Goal: Task Accomplishment & Management: Manage account settings

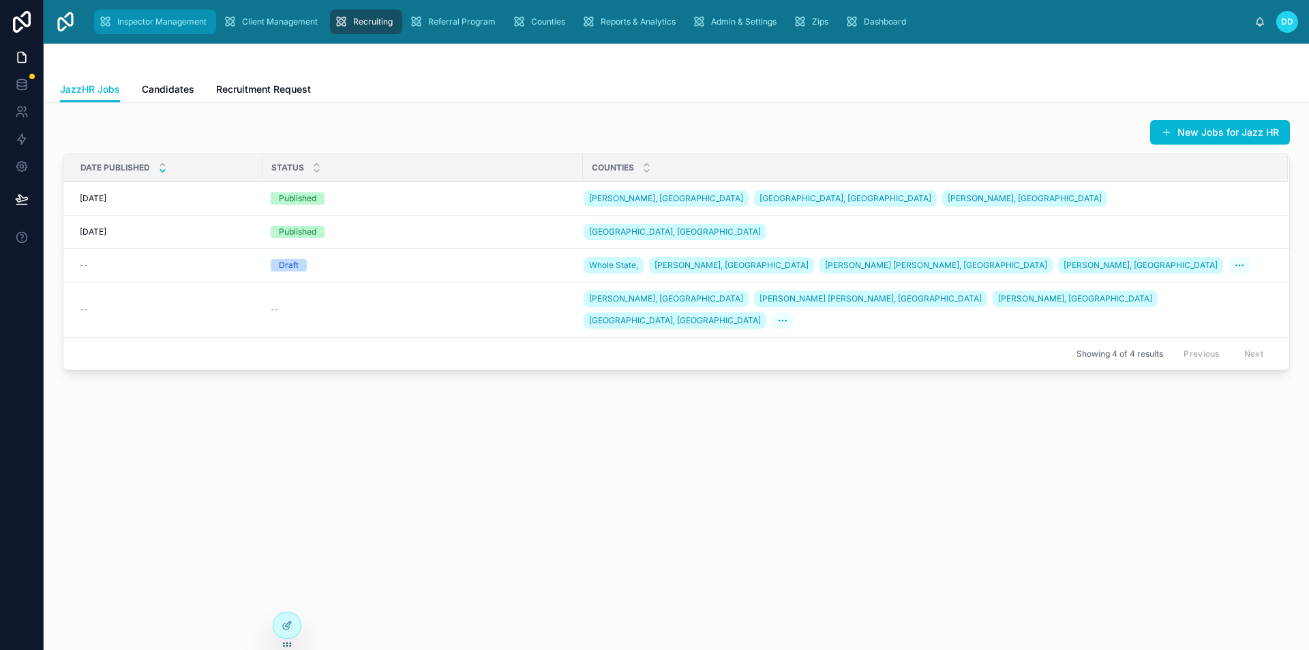
click at [169, 16] on div "Inspector Management" at bounding box center [155, 22] width 114 height 22
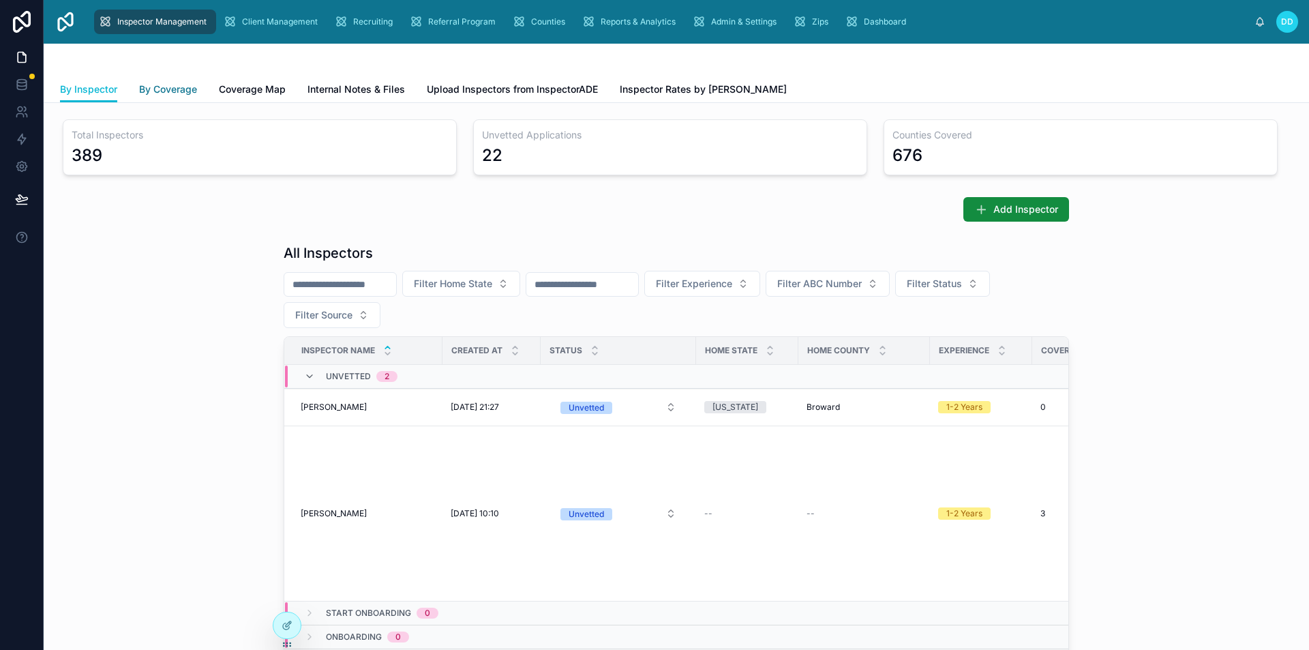
click at [165, 99] on link "By Coverage" at bounding box center [168, 90] width 58 height 27
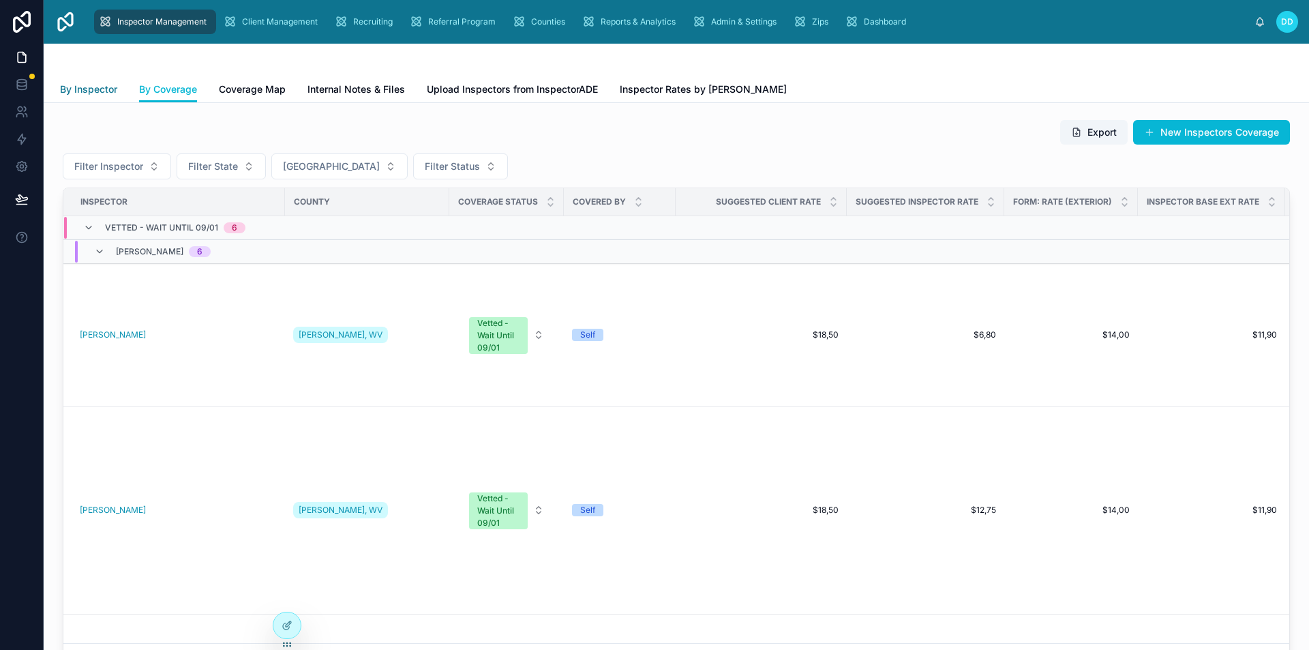
click at [74, 92] on span "By Inspector" at bounding box center [88, 89] width 57 height 14
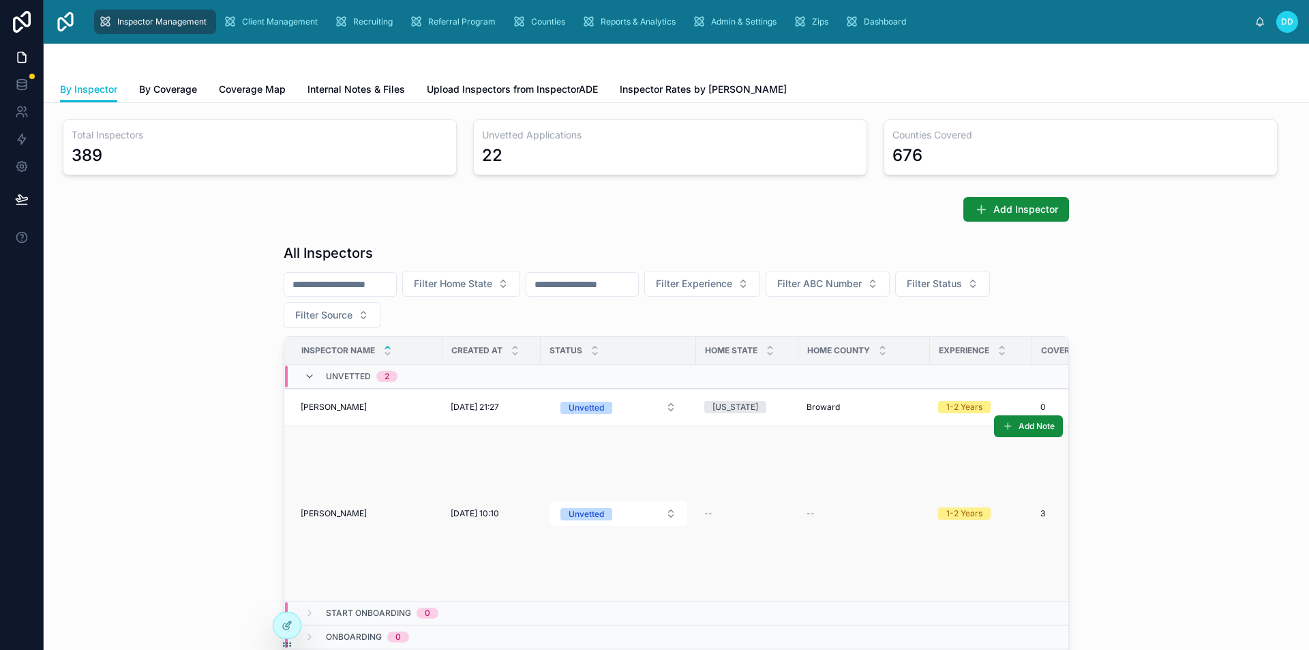
click at [373, 455] on td "Anna Test Anna Test" at bounding box center [363, 513] width 158 height 175
click at [315, 515] on span "Anna Test" at bounding box center [334, 513] width 66 height 11
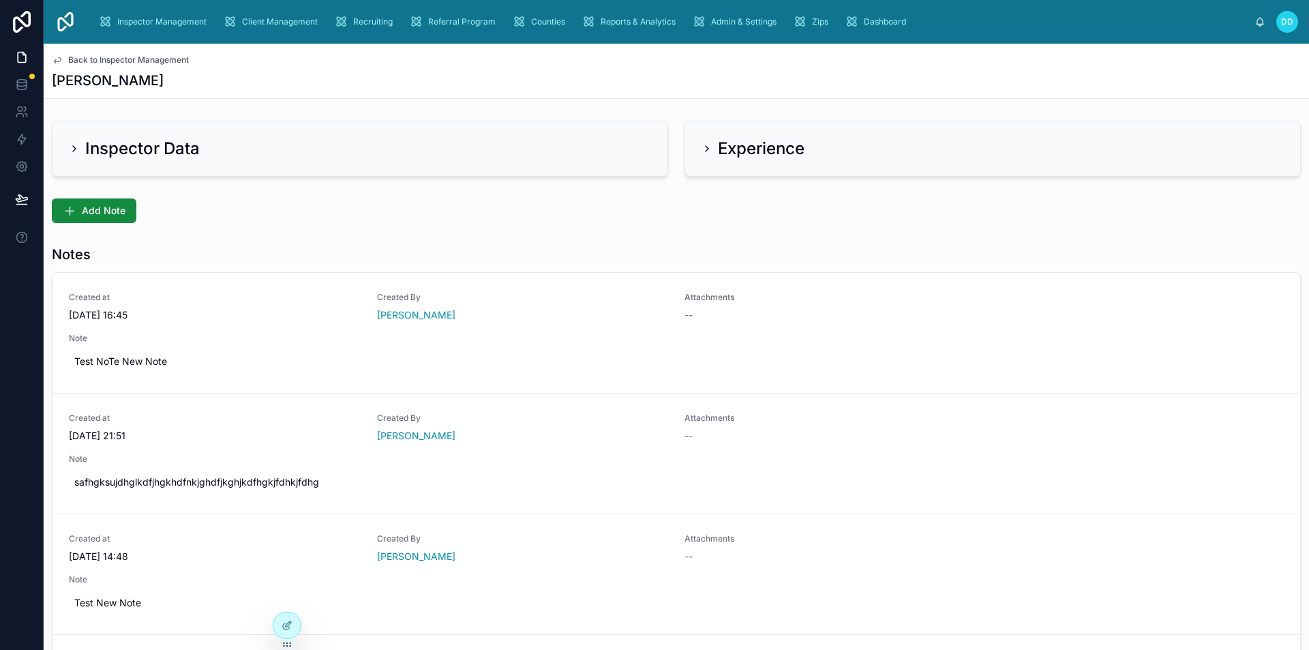
click at [79, 151] on icon at bounding box center [74, 148] width 11 height 11
click at [72, 147] on icon at bounding box center [74, 148] width 11 height 11
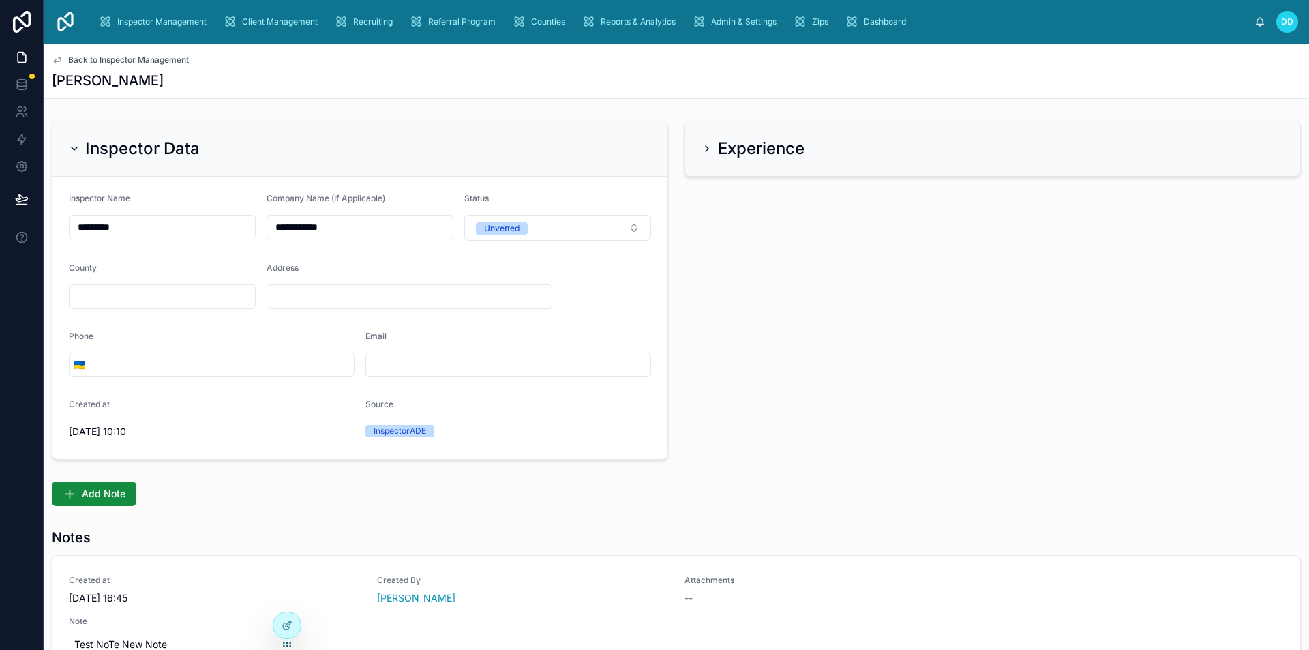
click at [701, 152] on icon at bounding box center [706, 148] width 11 height 11
click at [701, 149] on icon at bounding box center [706, 148] width 11 height 11
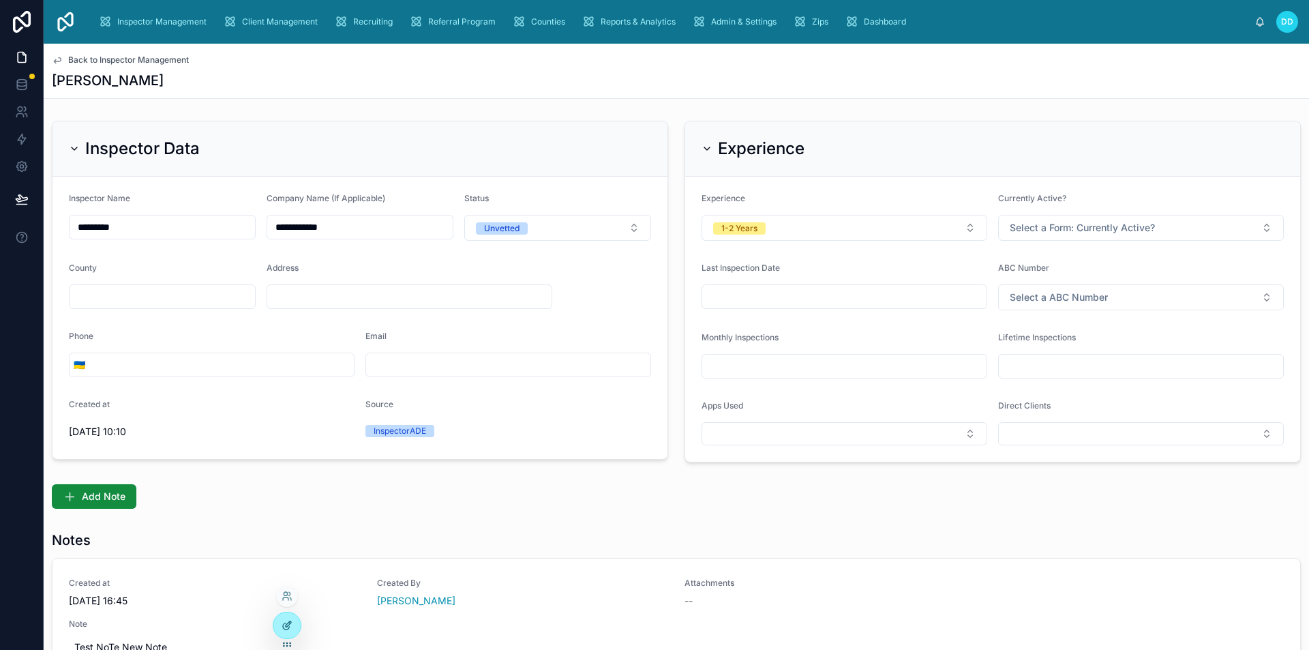
click at [292, 624] on div at bounding box center [286, 625] width 27 height 26
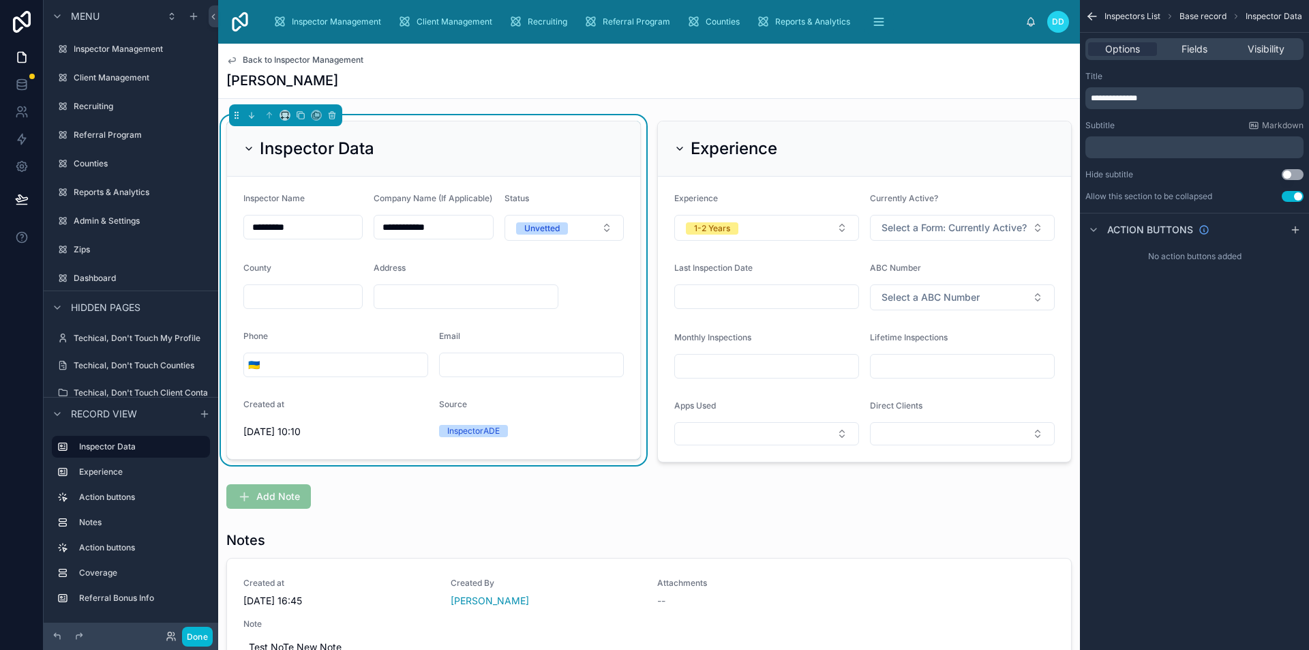
scroll to position [199, 0]
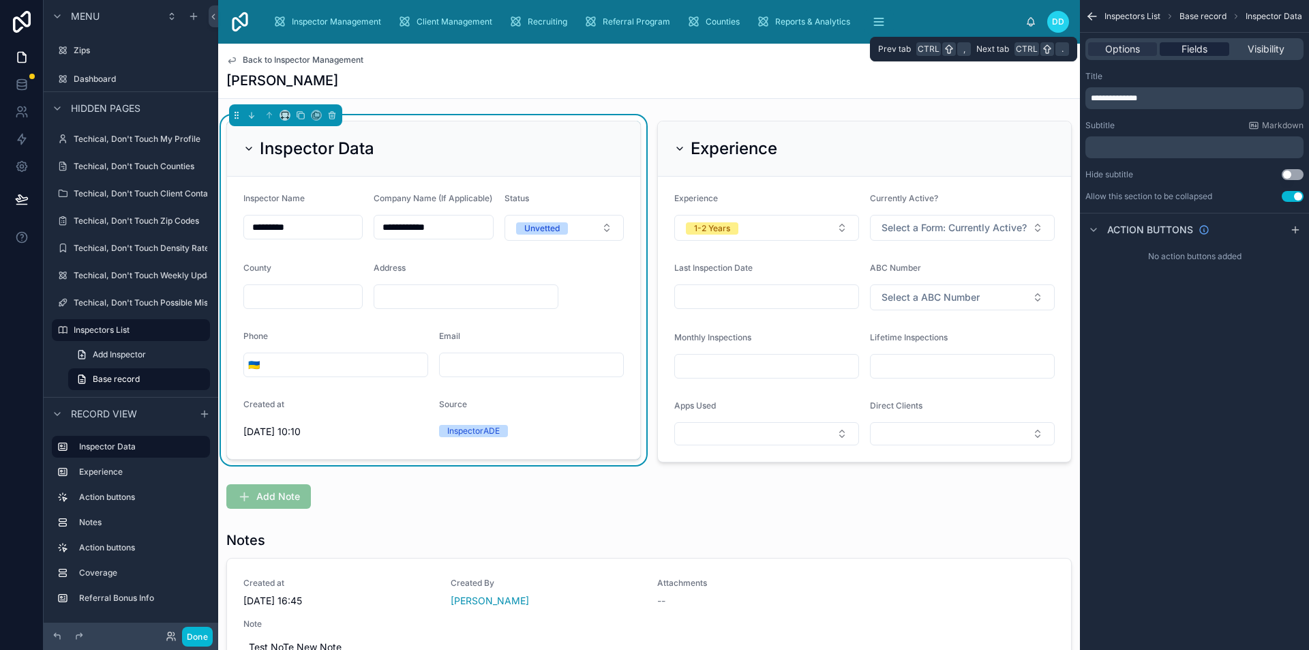
click at [1200, 52] on span "Fields" at bounding box center [1194, 49] width 26 height 14
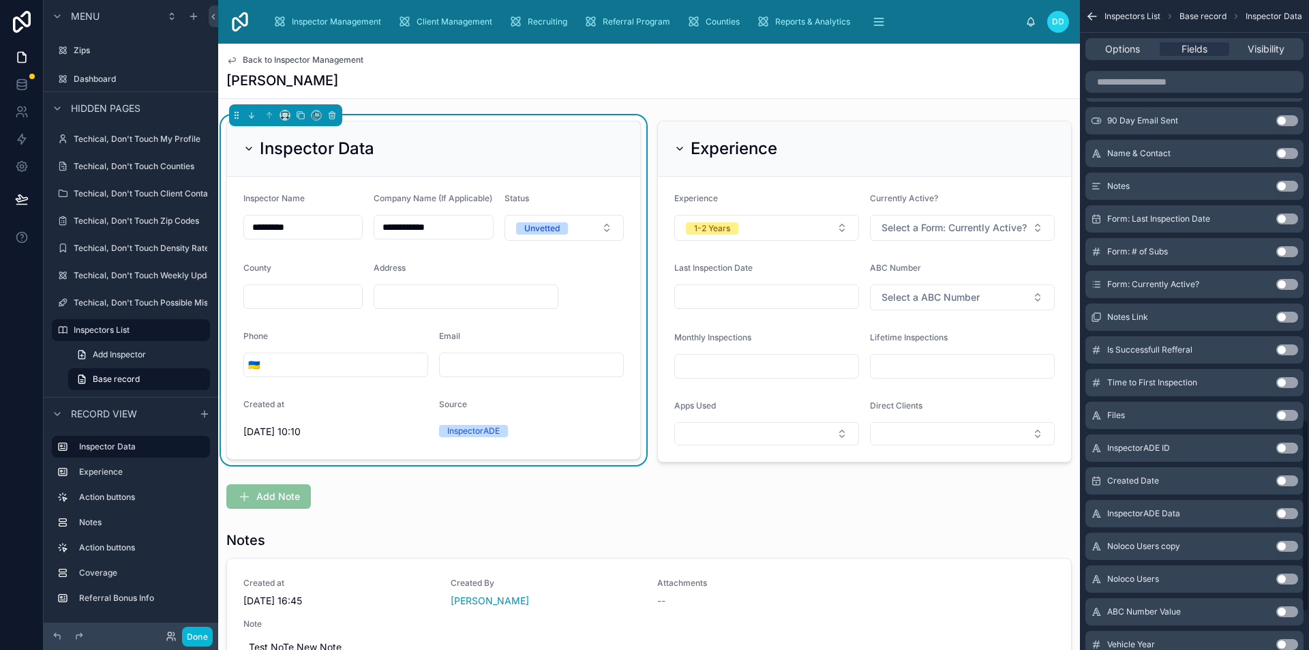
scroll to position [1540, 0]
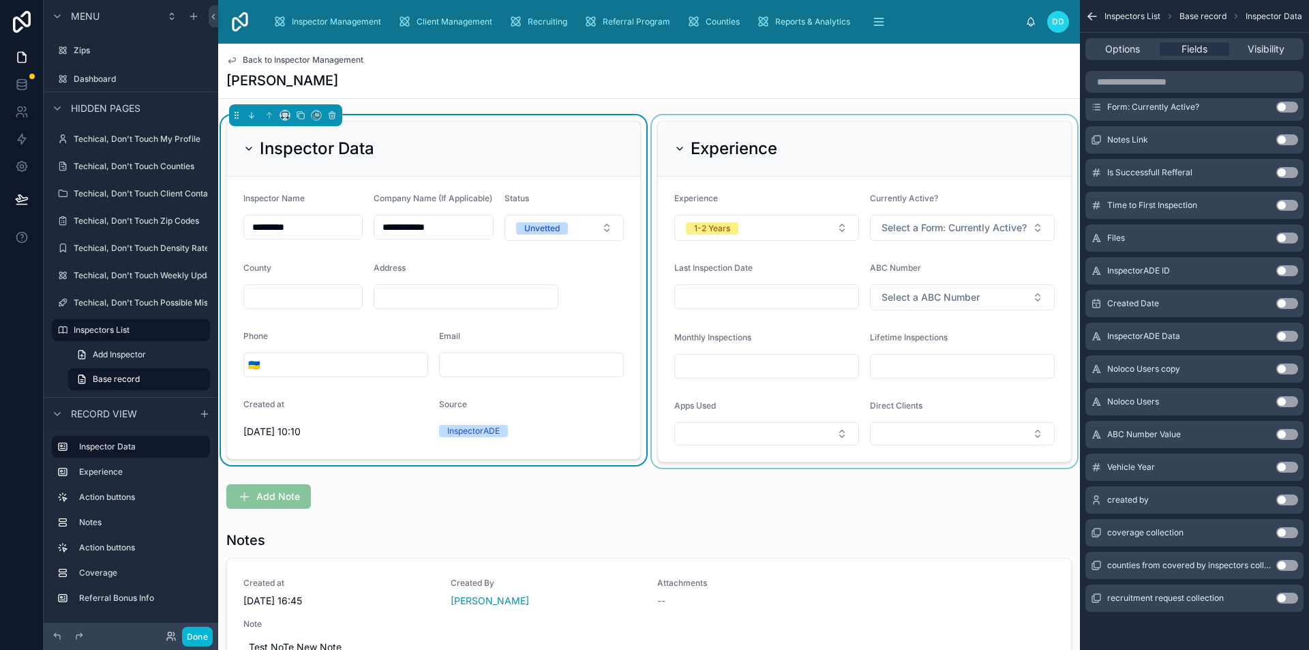
click at [966, 335] on div at bounding box center [864, 291] width 431 height 352
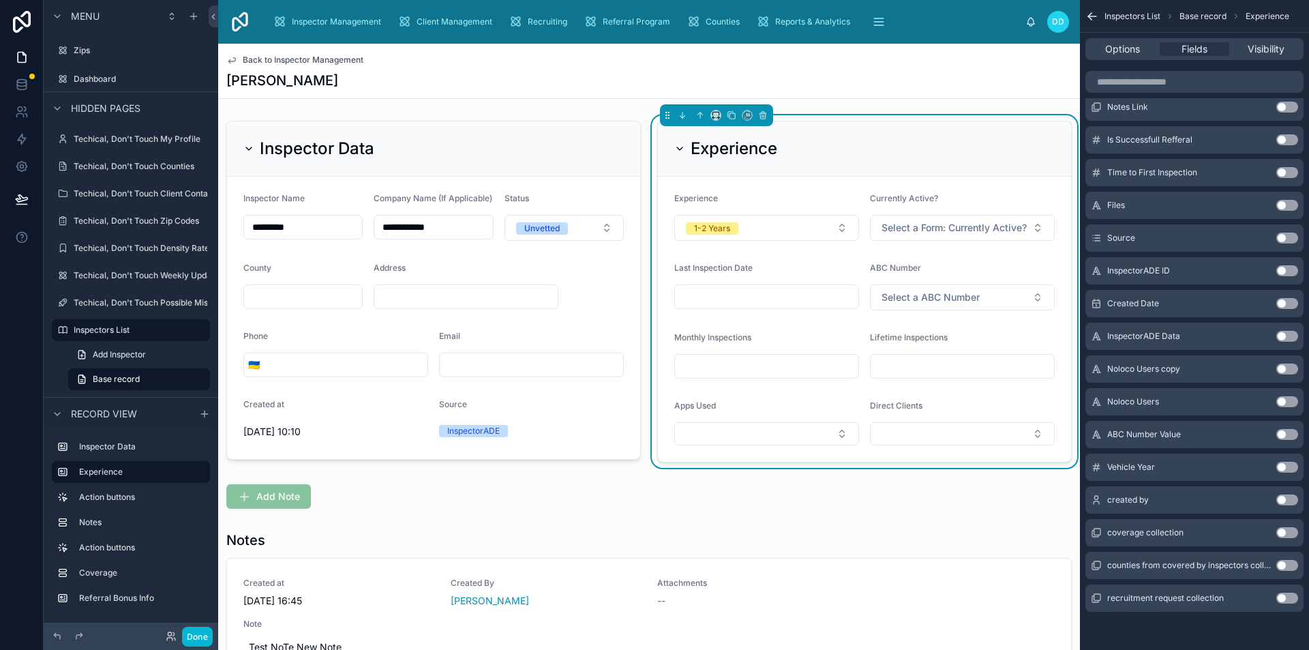
click at [1283, 433] on button "Use setting" at bounding box center [1287, 434] width 22 height 11
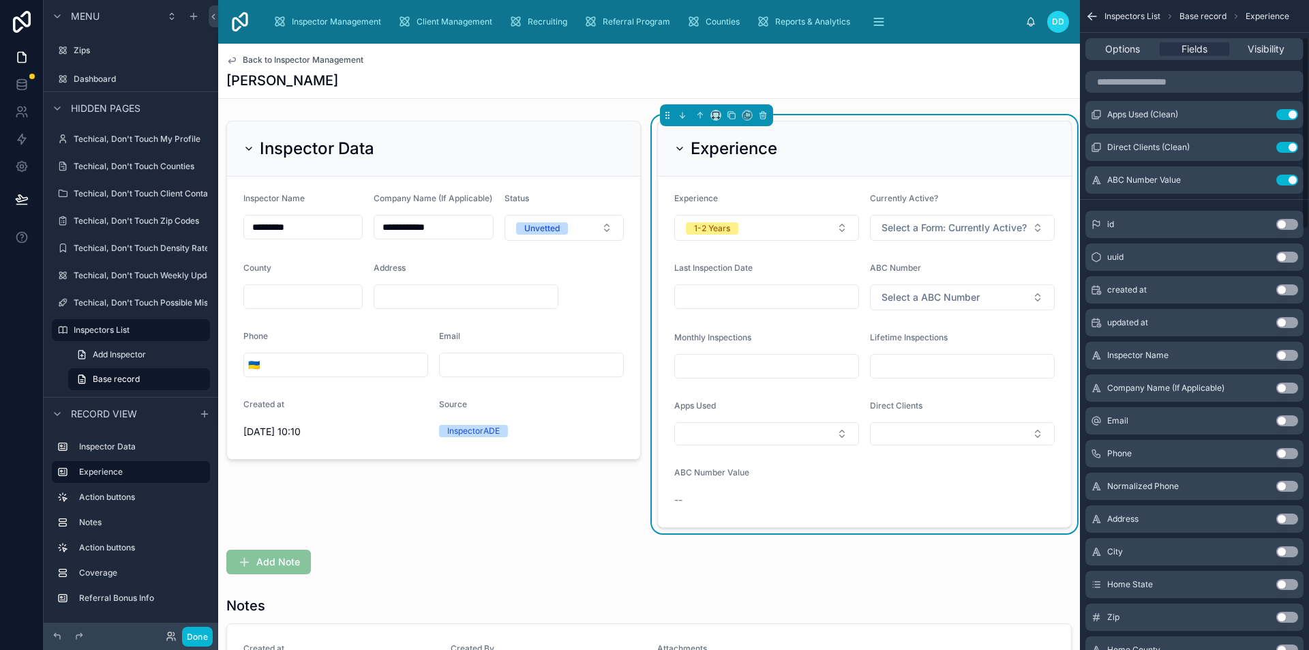
scroll to position [0, 0]
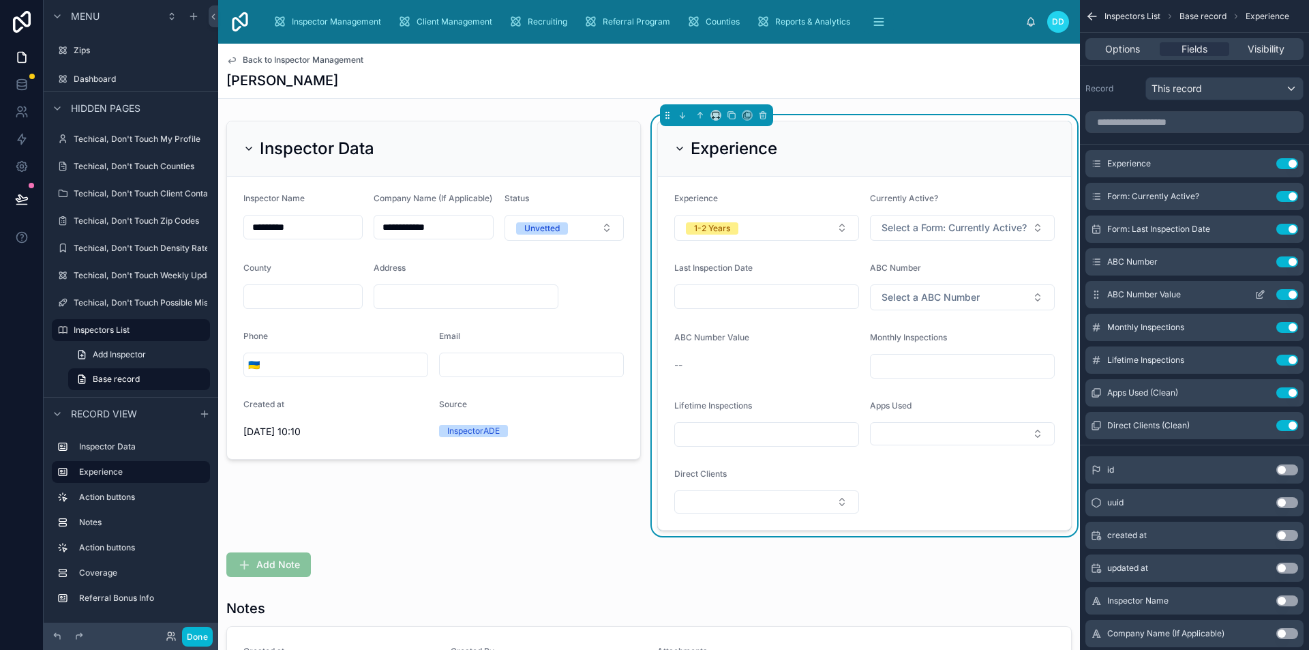
click at [1263, 294] on icon "scrollable content" at bounding box center [1259, 294] width 11 height 11
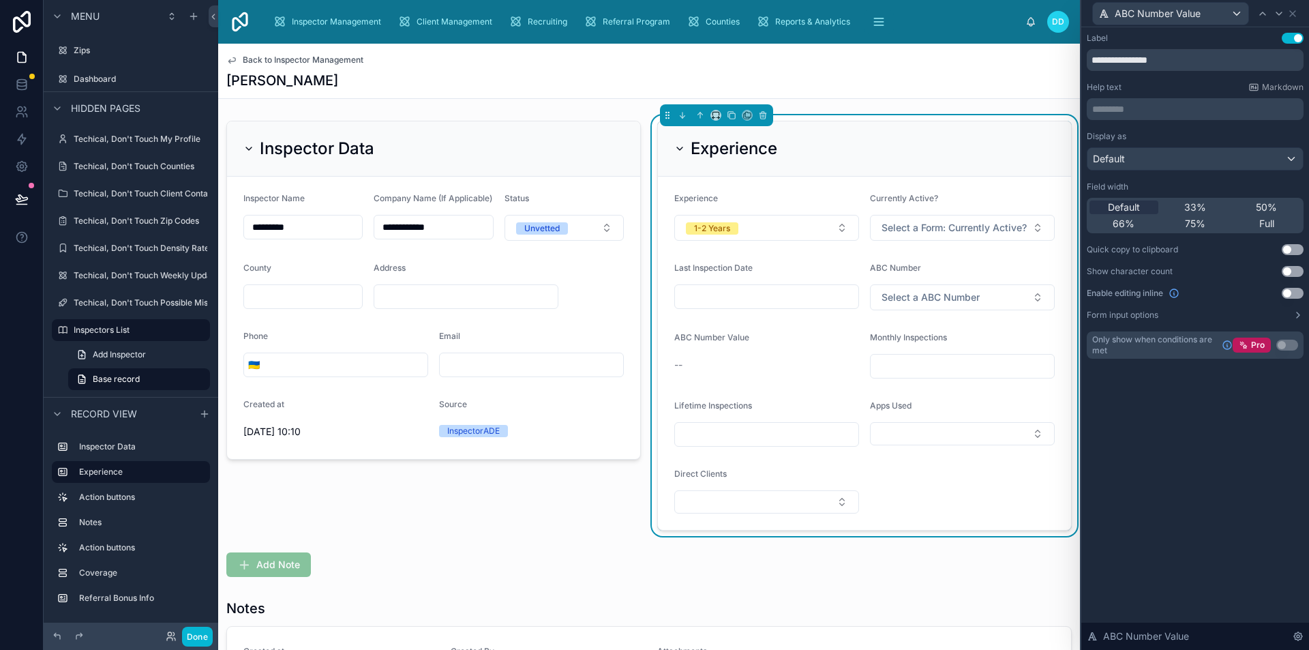
click at [1284, 293] on button "Use setting" at bounding box center [1292, 293] width 22 height 11
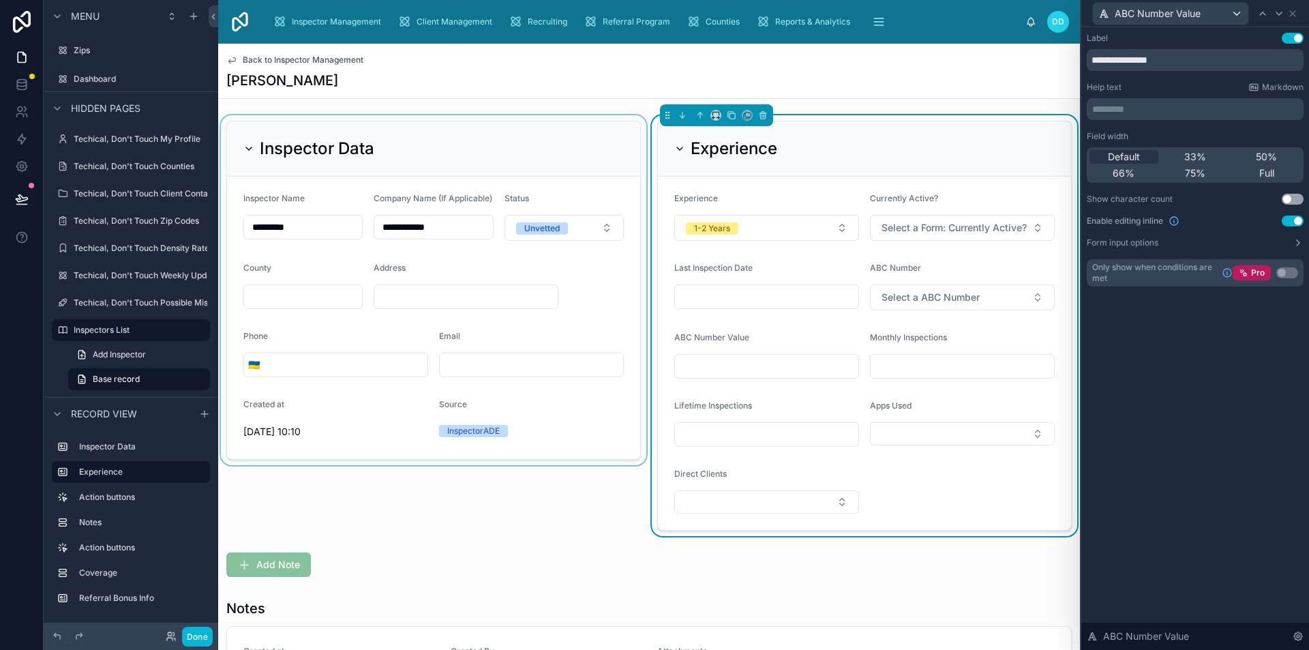
click at [532, 463] on div at bounding box center [433, 325] width 431 height 421
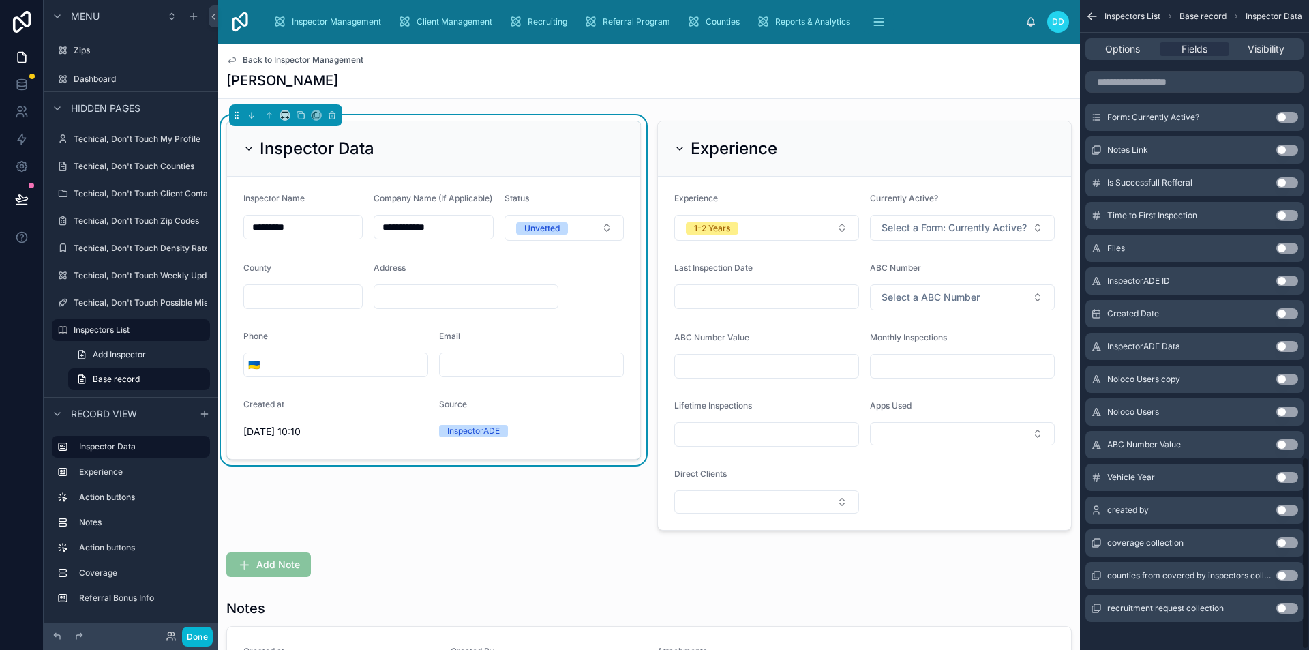
scroll to position [1540, 0]
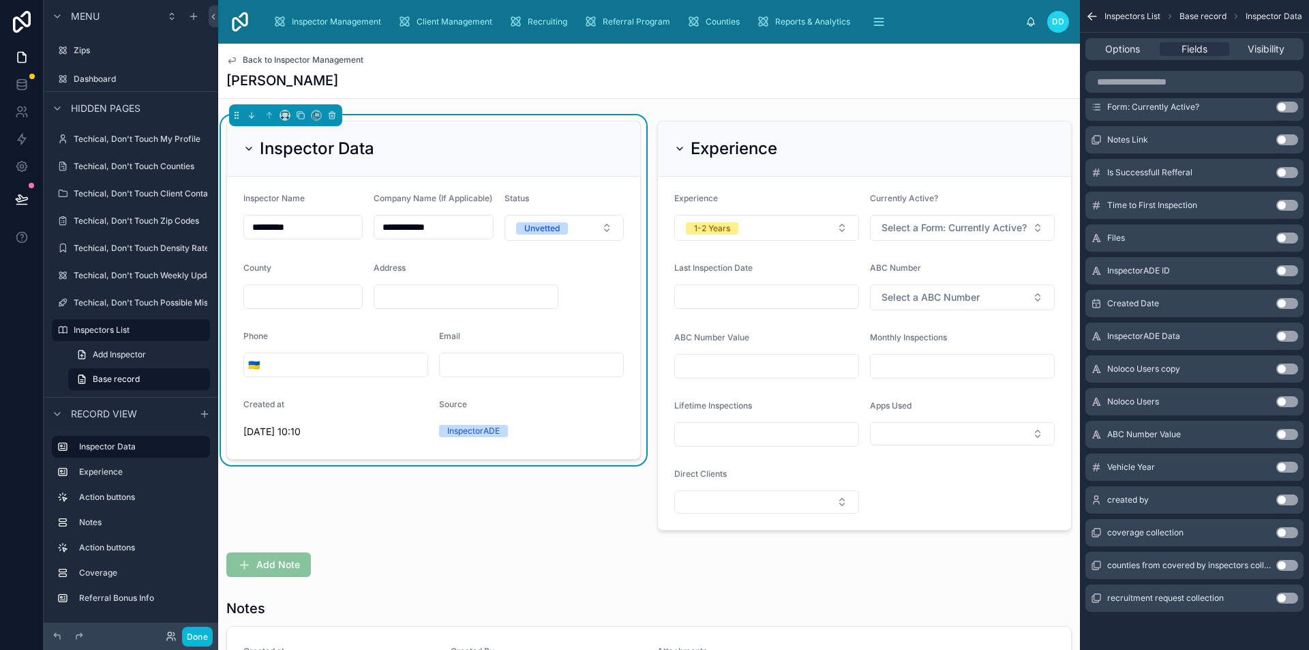
click at [1290, 467] on button "Use setting" at bounding box center [1287, 466] width 22 height 11
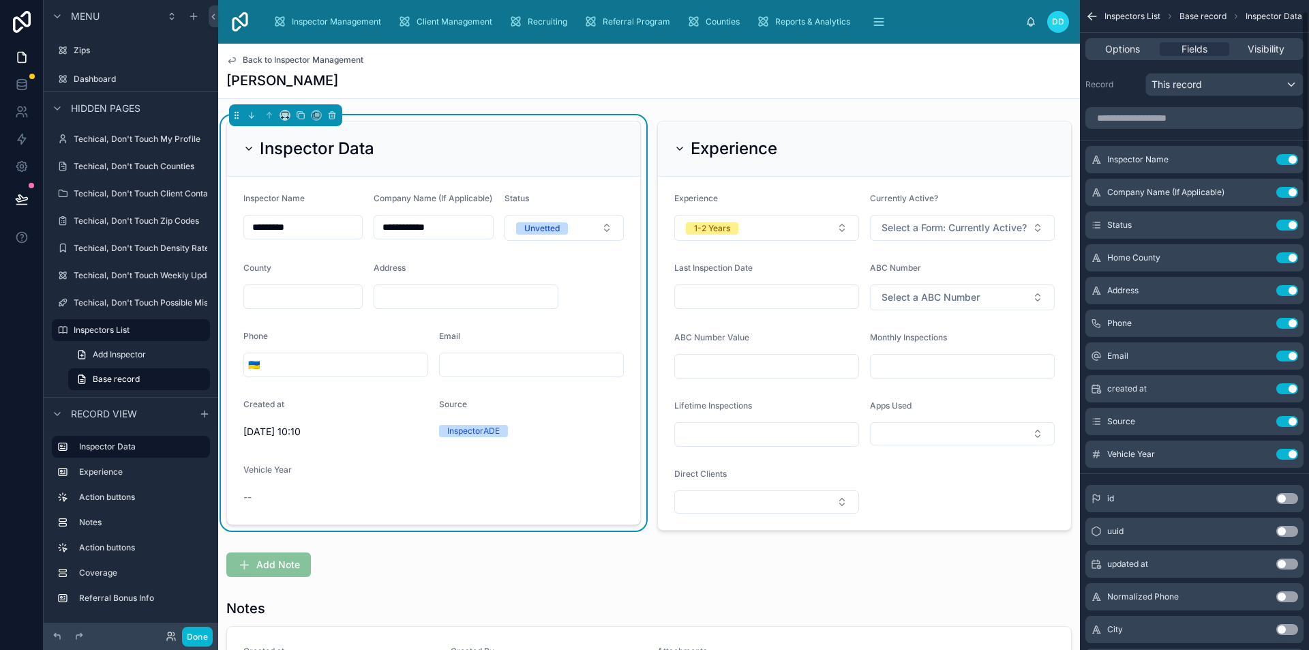
scroll to position [0, 0]
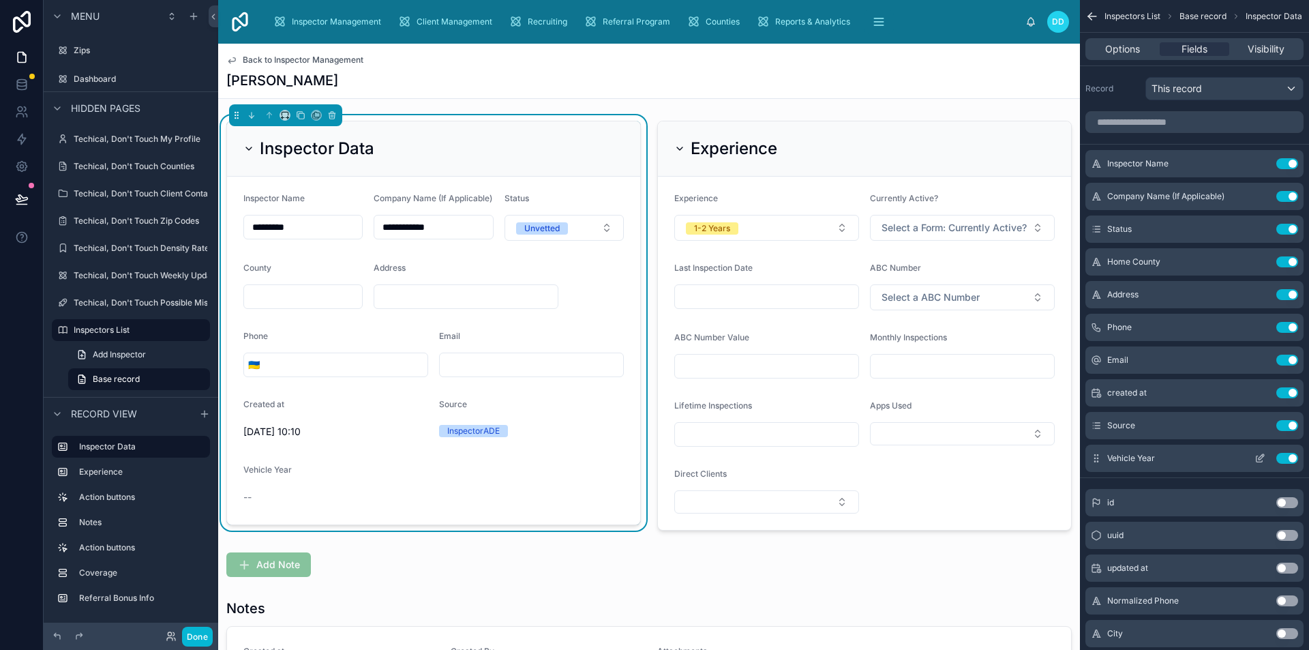
click at [1257, 457] on icon "scrollable content" at bounding box center [1259, 458] width 11 height 11
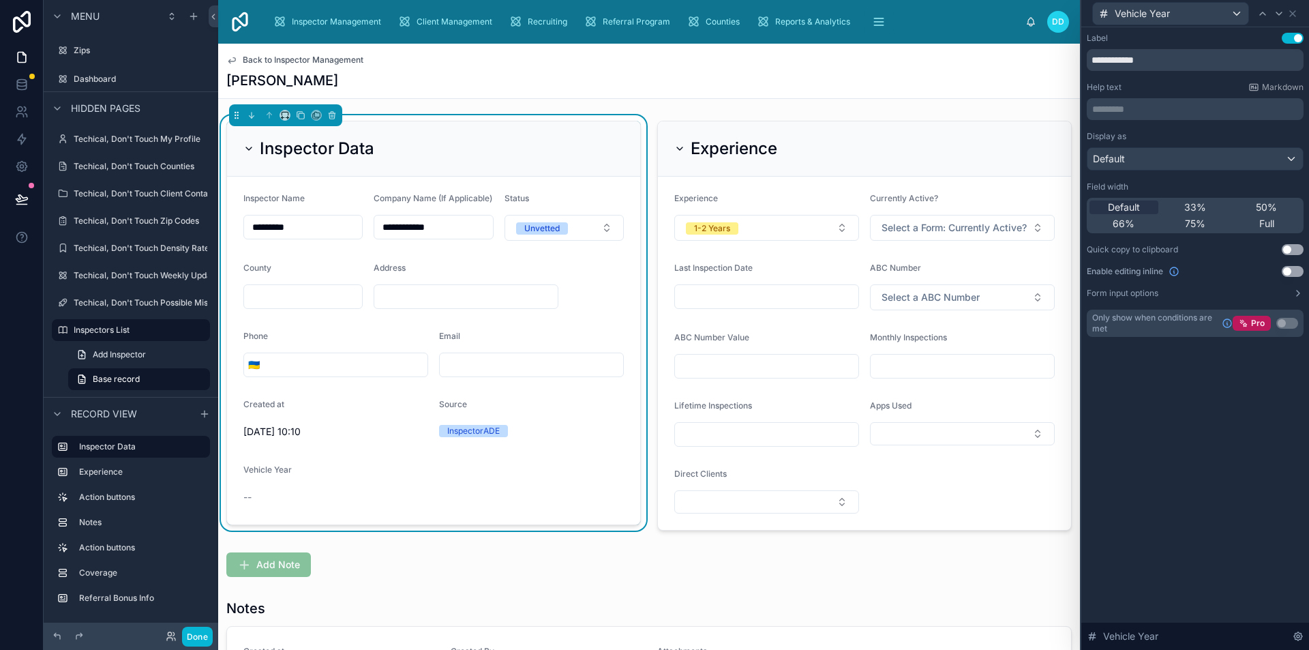
click at [1286, 271] on button "Use setting" at bounding box center [1292, 271] width 22 height 11
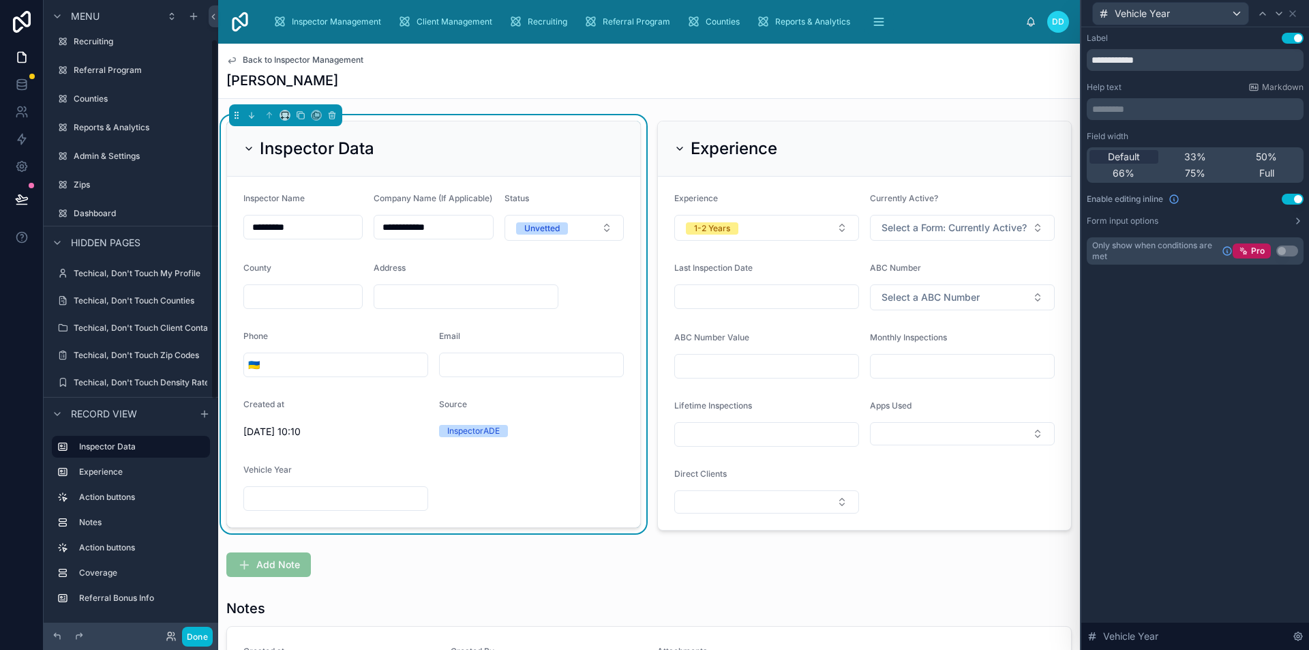
scroll to position [68, 0]
click at [262, 62] on span "Back to Inspector Management" at bounding box center [303, 60] width 121 height 11
